Goal: Task Accomplishment & Management: Manage account settings

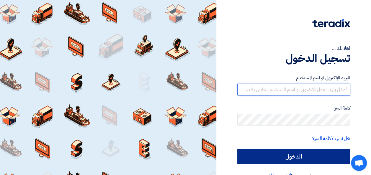
type input "[PERSON_NAME][EMAIL_ADDRESS][PERSON_NAME][DOMAIN_NAME]"
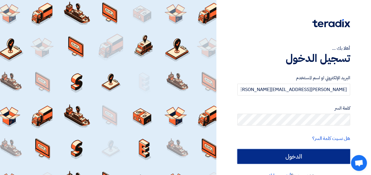
click at [287, 155] on input "الدخول" at bounding box center [293, 156] width 113 height 15
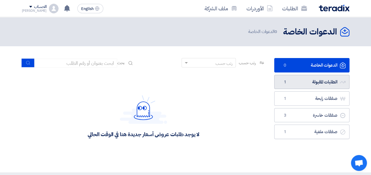
click at [311, 81] on link "الطلبات المقبولة الطلبات المقبولة 1" at bounding box center [311, 82] width 75 height 14
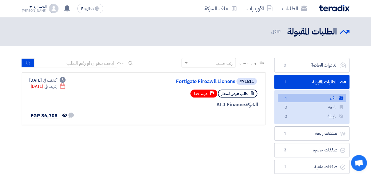
click at [341, 13] on div "الطلبات الأوردرات ملف الشركة" at bounding box center [251, 8] width 197 height 14
click at [341, 11] on img at bounding box center [334, 8] width 31 height 7
